Goal: Task Accomplishment & Management: Complete application form

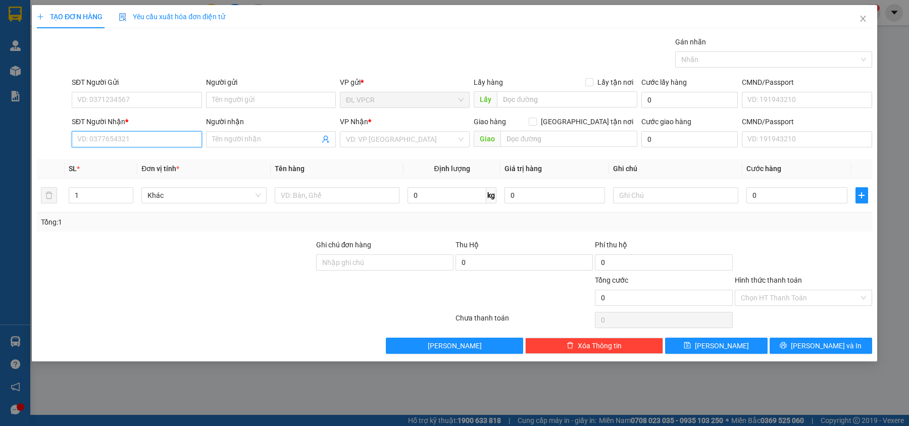
click at [182, 139] on input "SĐT Người Nhận *" at bounding box center [137, 139] width 130 height 16
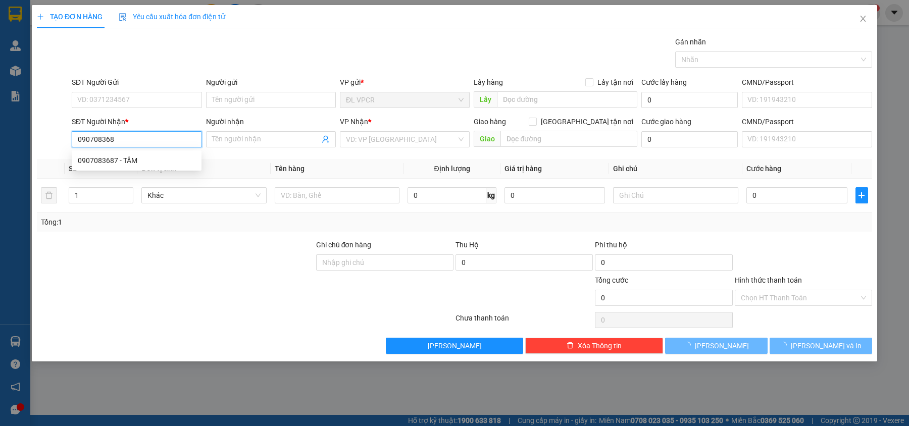
type input "0907083687"
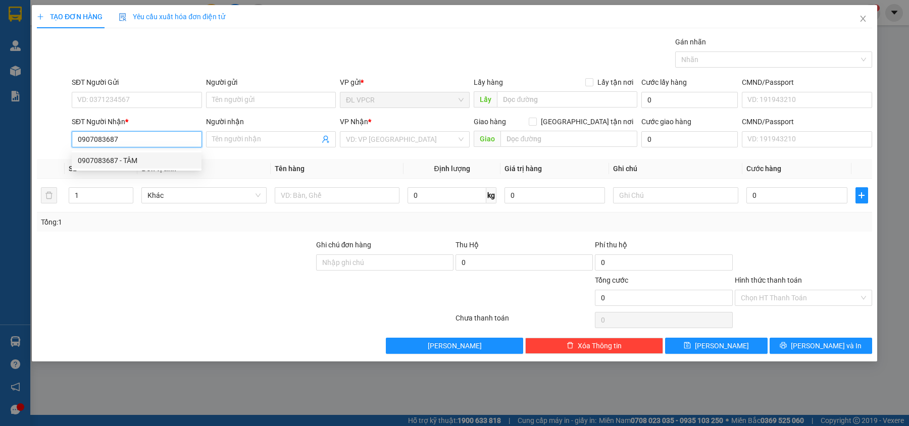
click at [130, 160] on div "0907083687 - TÂM" at bounding box center [137, 160] width 118 height 11
type input "TÂM"
type input "0907083687"
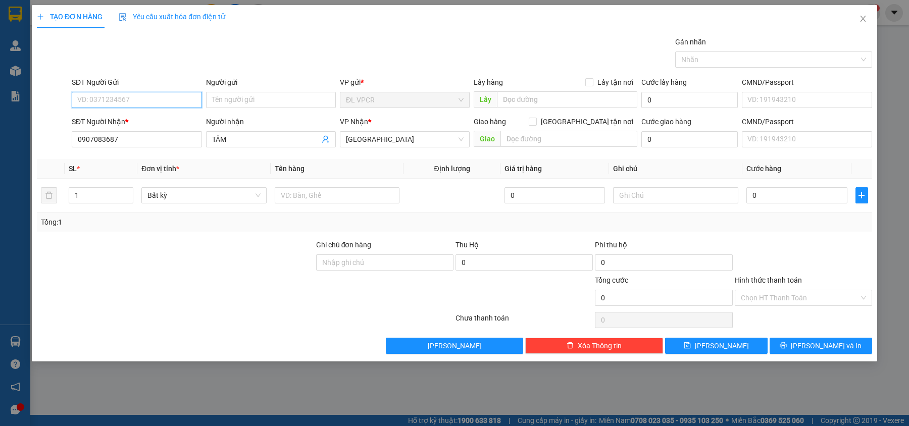
click at [144, 93] on input "SĐT Người Gửi" at bounding box center [137, 100] width 130 height 16
click at [150, 118] on div "0903602032 - PHƯƠNG" at bounding box center [137, 120] width 118 height 11
type input "0903602032"
type input "PHƯƠNG"
click at [312, 196] on input "text" at bounding box center [337, 195] width 125 height 16
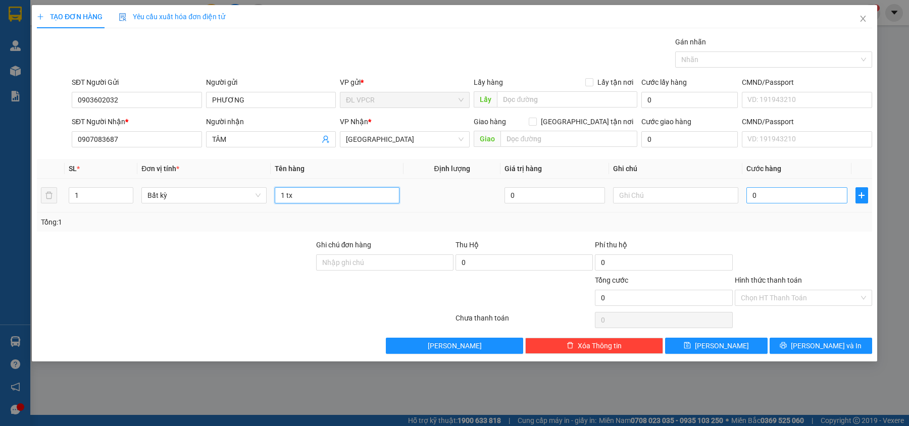
type input "1 tx"
click at [762, 190] on input "0" at bounding box center [796, 195] width 101 height 16
type input "3"
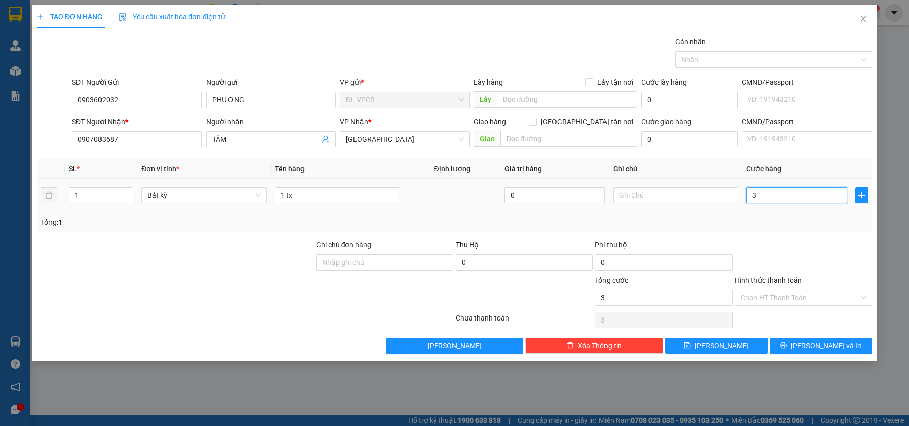
type input "30"
type input "30.000"
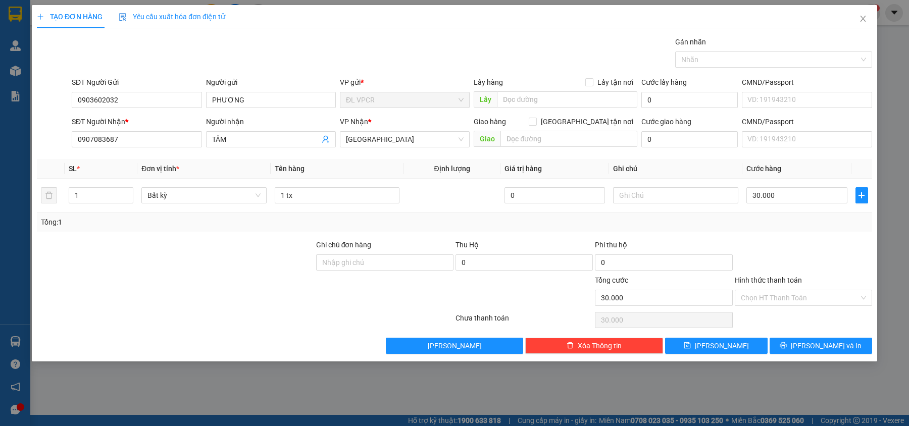
drag, startPoint x: 795, startPoint y: 234, endPoint x: 806, endPoint y: 242, distance: 14.1
click at [796, 235] on div "Transit Pickup Surcharge Ids Transit Deliver Surcharge Ids Transit Deliver Surc…" at bounding box center [454, 195] width 835 height 318
click at [788, 296] on input "Hình thức thanh toán" at bounding box center [800, 297] width 118 height 15
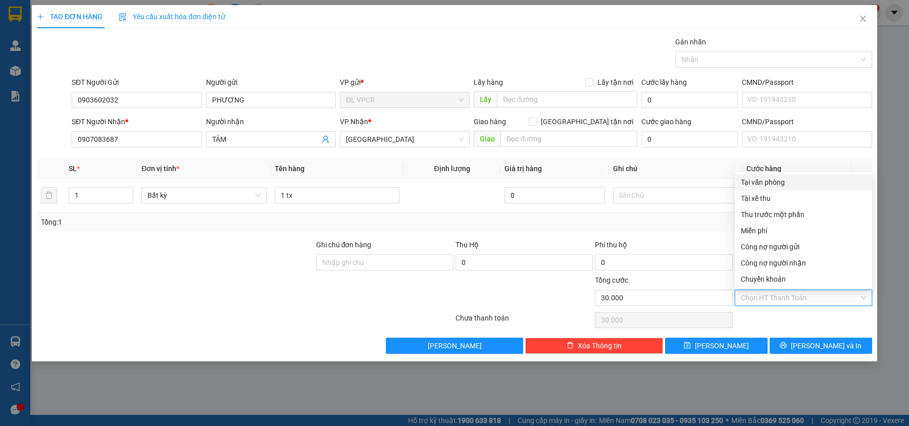
click at [784, 178] on div "Tại văn phòng" at bounding box center [803, 182] width 125 height 11
type input "0"
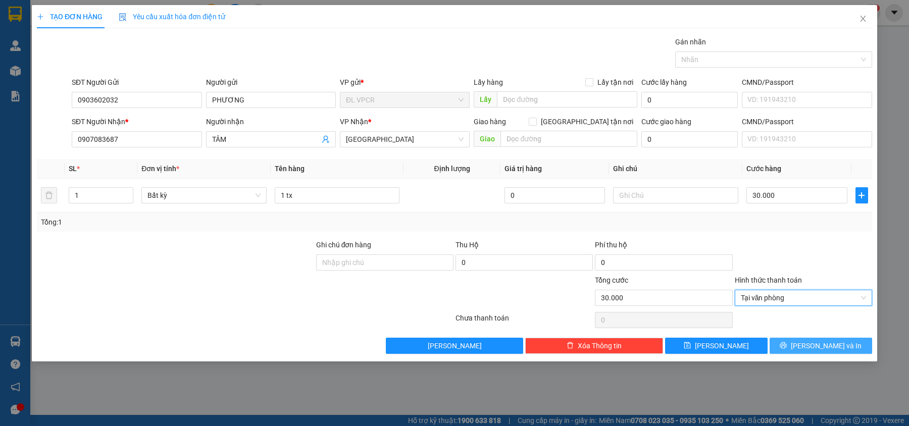
click at [809, 350] on button "[PERSON_NAME] và In" at bounding box center [820, 346] width 102 height 16
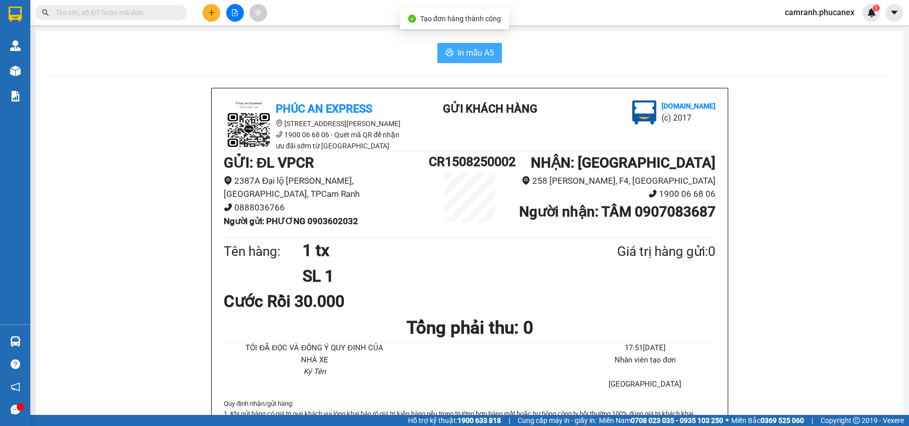
click at [457, 51] on span "In mẫu A5" at bounding box center [475, 52] width 36 height 13
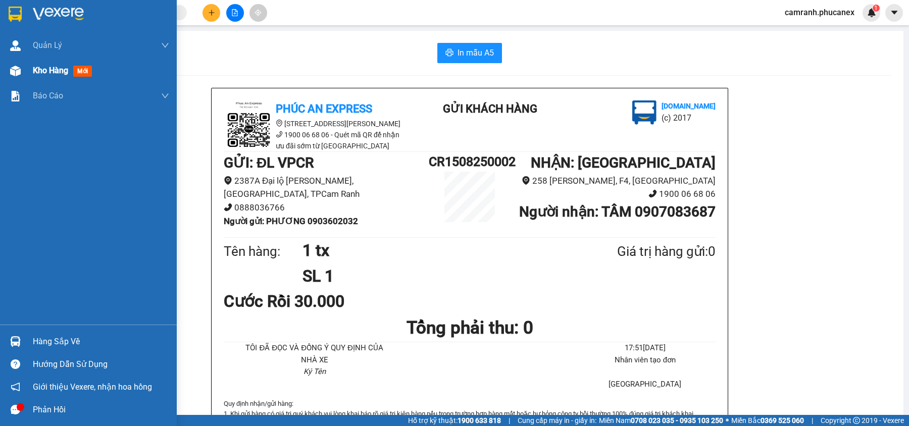
click at [55, 66] on span "Kho hàng" at bounding box center [50, 71] width 35 height 10
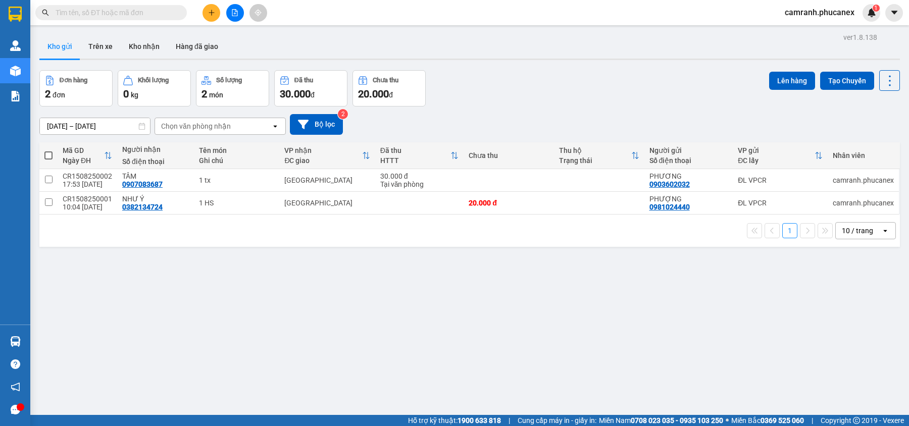
click at [214, 17] on button at bounding box center [211, 13] width 18 height 18
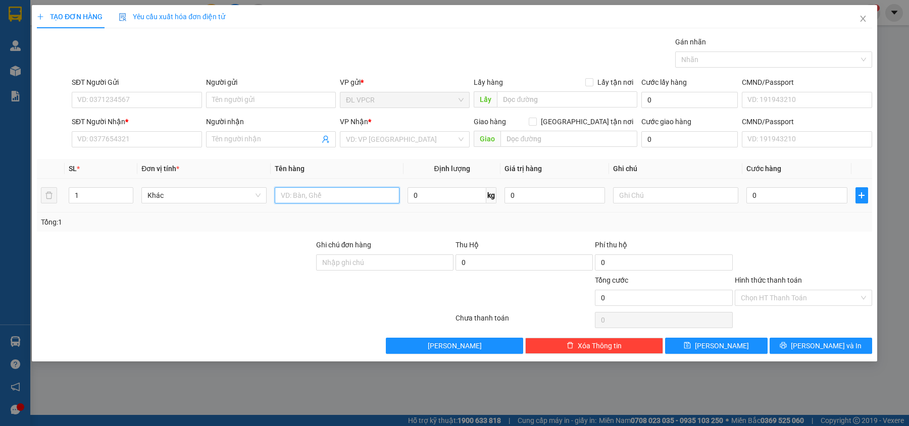
click at [336, 200] on input "text" at bounding box center [337, 195] width 125 height 16
drag, startPoint x: 284, startPoint y: 194, endPoint x: 289, endPoint y: 196, distance: 5.8
click at [283, 194] on input "1 hộp" at bounding box center [337, 195] width 125 height 16
click at [289, 196] on input "1 hộp" at bounding box center [337, 195] width 125 height 16
type input "1 hộp"
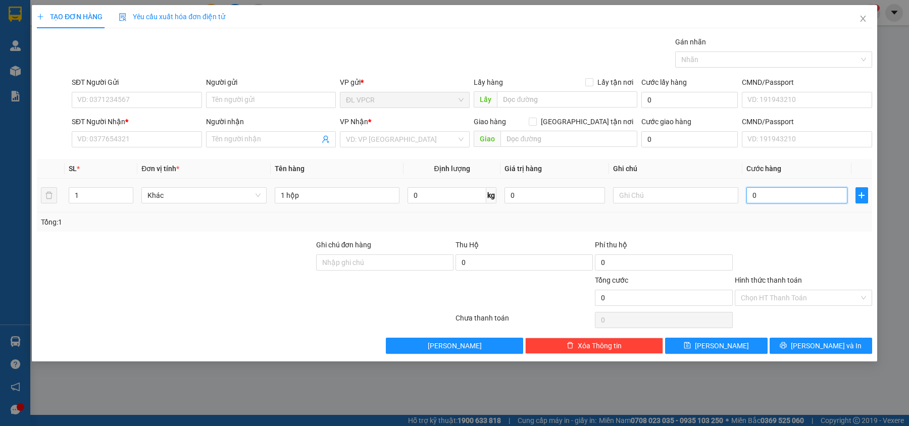
click at [787, 200] on input "0" at bounding box center [796, 195] width 101 height 16
type input "2"
type input "20"
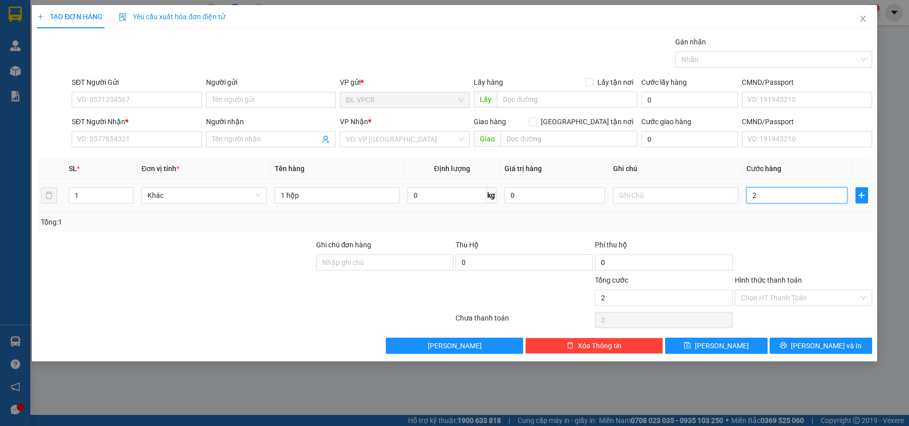
type input "20"
type input "20.000"
drag, startPoint x: 817, startPoint y: 213, endPoint x: 806, endPoint y: 229, distance: 20.0
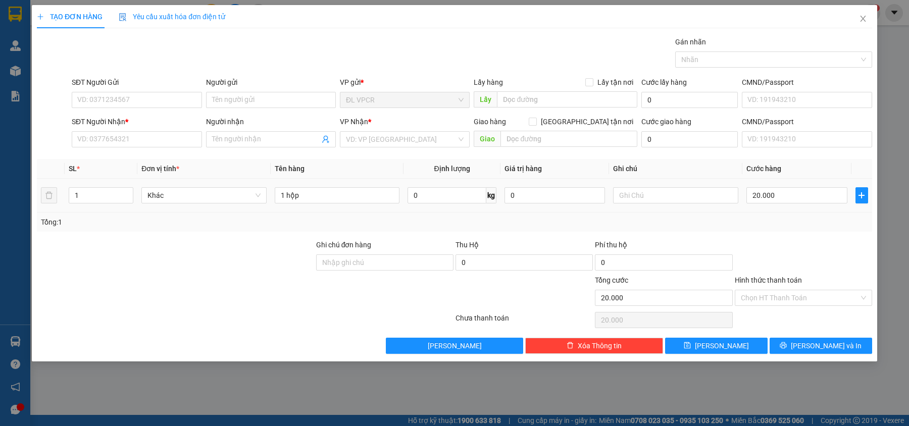
click at [816, 213] on td "20.000" at bounding box center [796, 196] width 109 height 34
click at [810, 301] on input "Hình thức thanh toán" at bounding box center [800, 297] width 118 height 15
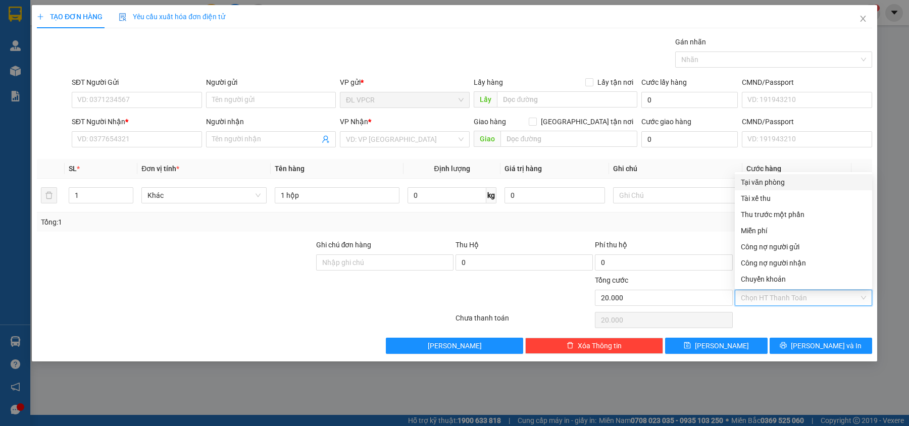
click at [782, 182] on div "Tại văn phòng" at bounding box center [803, 182] width 125 height 11
type input "0"
